Goal: Use online tool/utility: Utilize a website feature to perform a specific function

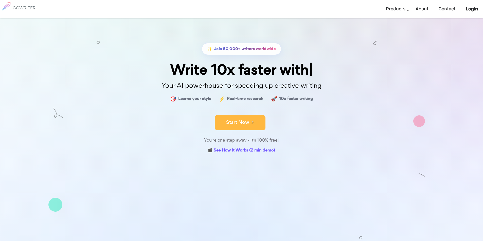
click at [232, 121] on button "Start Now" at bounding box center [240, 122] width 51 height 15
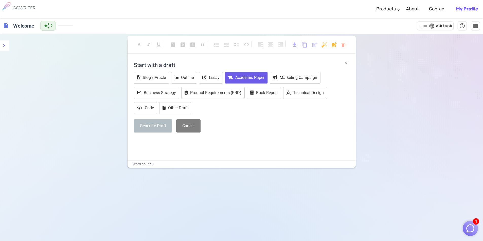
click at [240, 78] on button "Academic Paper" at bounding box center [246, 78] width 43 height 12
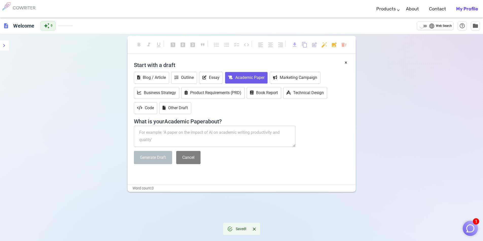
click at [153, 135] on textarea at bounding box center [215, 136] width 162 height 21
paste textarea "of materialist fantasies and the frailty of human ambitions. In this sense, the…"
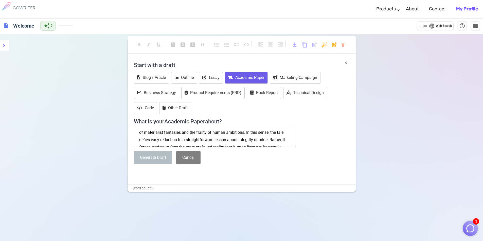
scroll to position [39, 0]
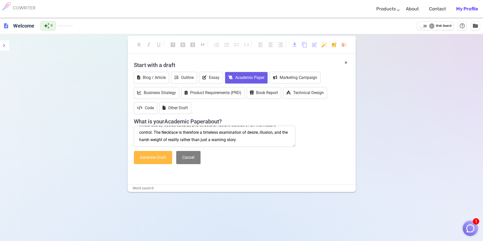
type textarea "of materialist fantasies and the frailty of human ambitions. In this sense, the…"
drag, startPoint x: 162, startPoint y: 154, endPoint x: 173, endPoint y: 141, distance: 17.6
click at [173, 141] on div "Start with a draft Blog / Article Outline Essay Academic Paper Marketing Campai…" at bounding box center [241, 113] width 215 height 109
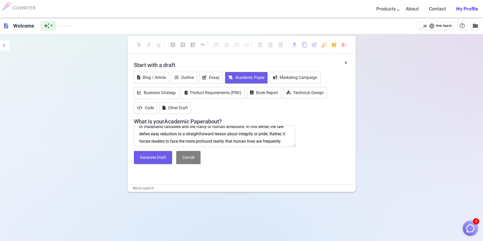
scroll to position [0, 0]
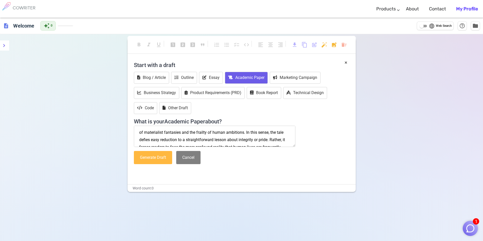
click at [149, 158] on button "Generate Draft" at bounding box center [153, 157] width 38 height 13
